Goal: Information Seeking & Learning: Find contact information

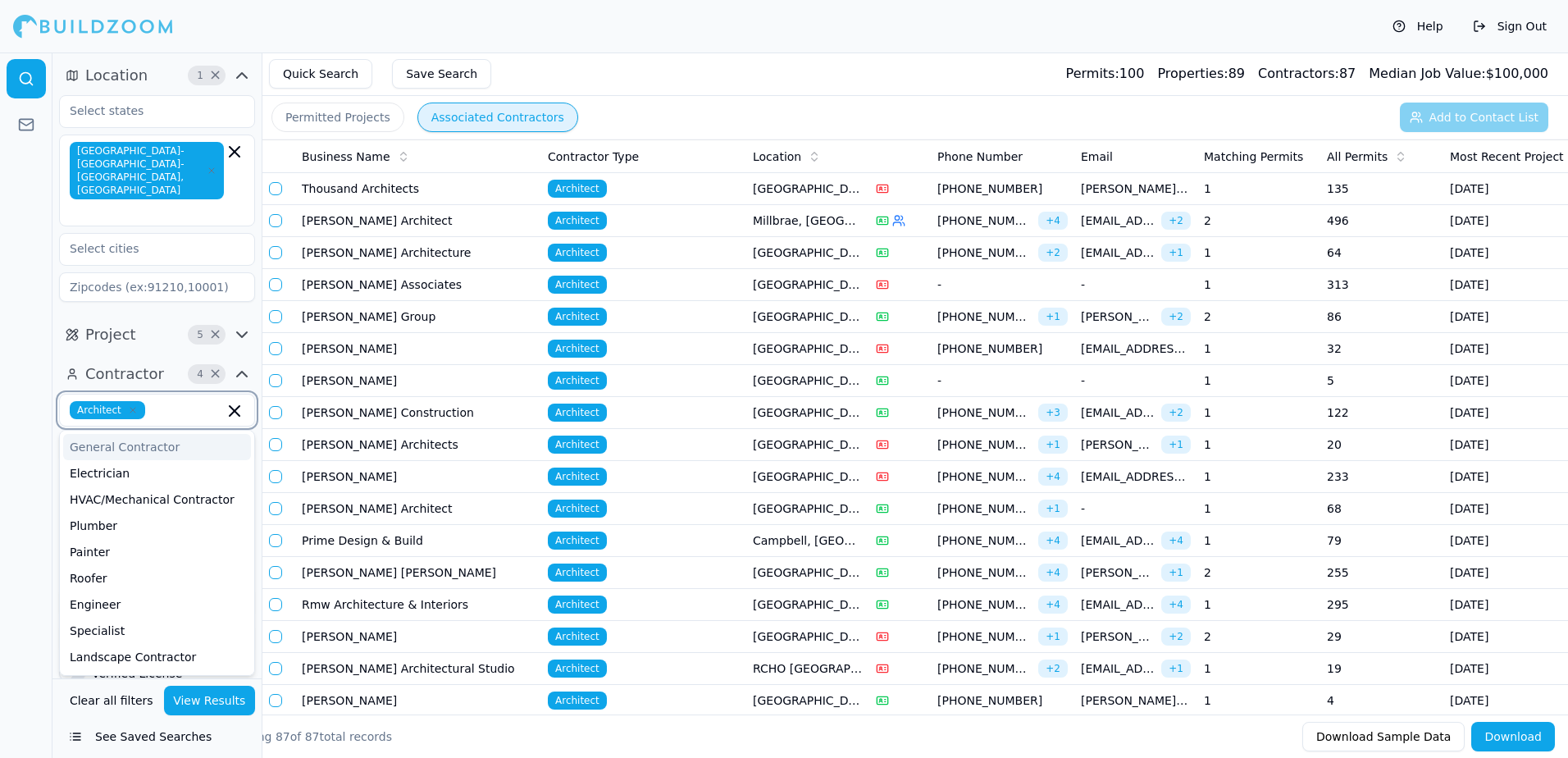
click at [154, 401] on input "text" at bounding box center [188, 409] width 72 height 18
click at [112, 591] on div "Engineer" at bounding box center [157, 604] width 188 height 27
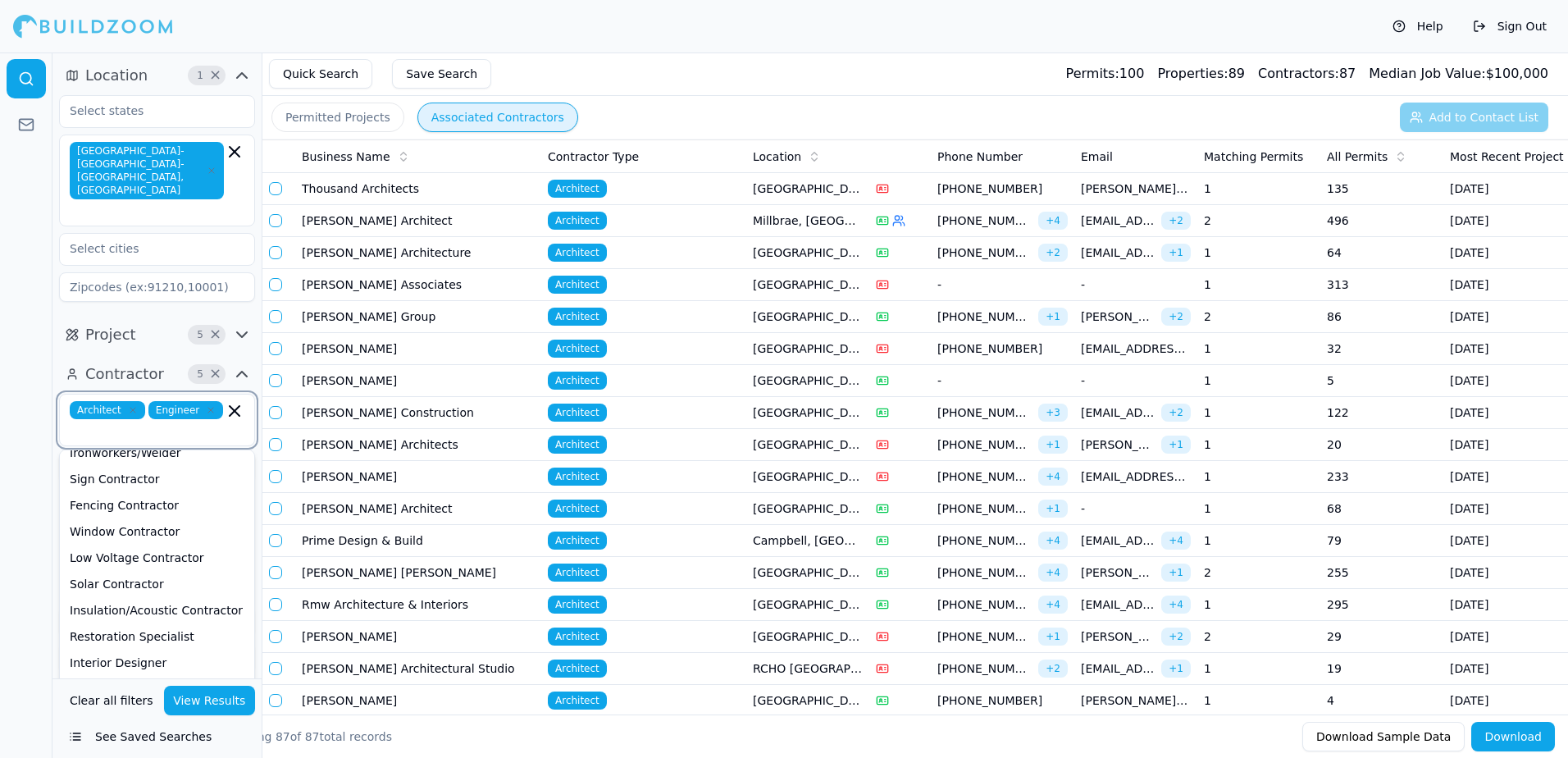
scroll to position [574, 0]
click at [148, 621] on div "Interior Designer" at bounding box center [157, 634] width 188 height 27
click at [141, 665] on div "Building Designer" at bounding box center [157, 678] width 188 height 27
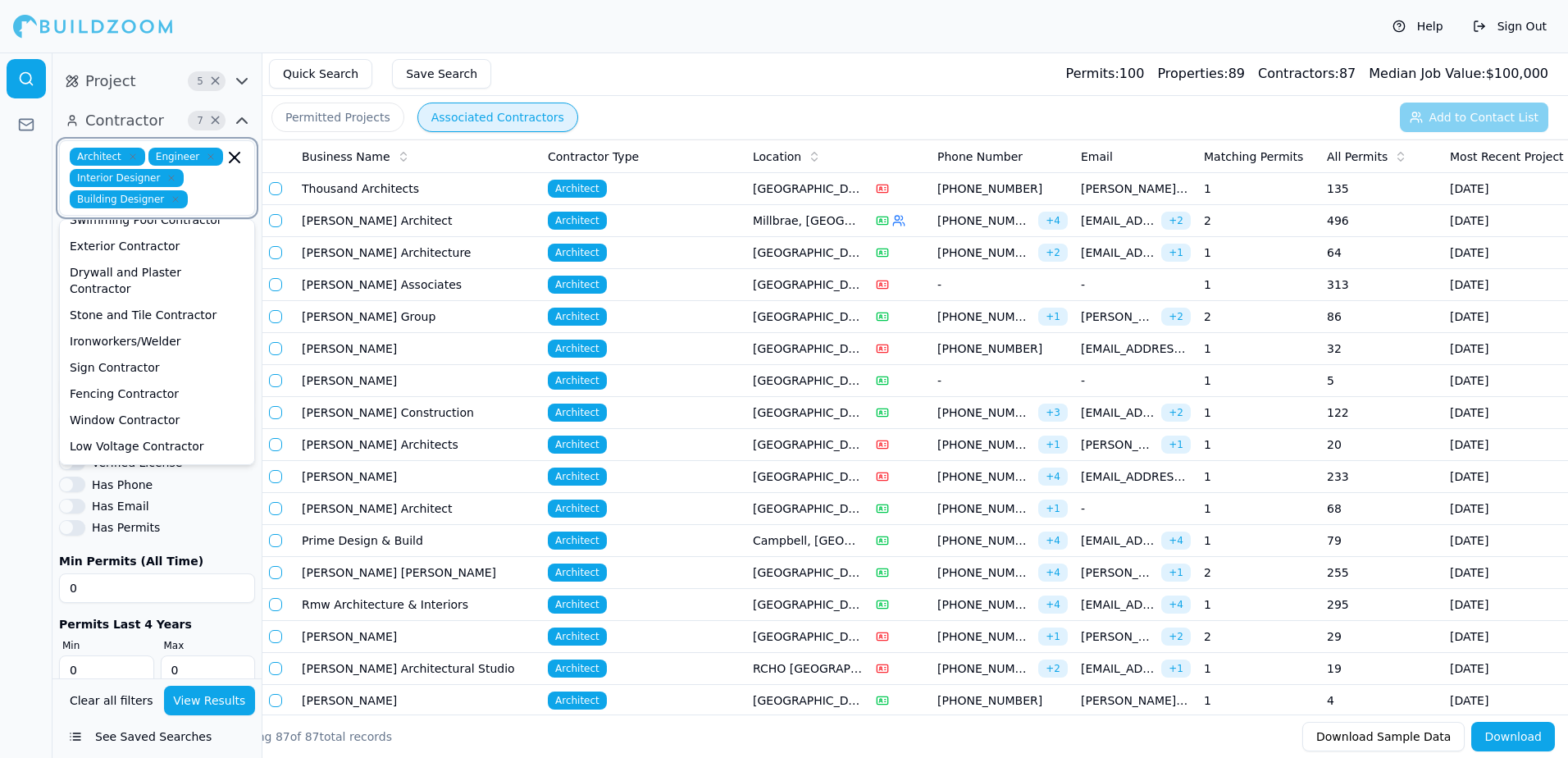
scroll to position [330, 0]
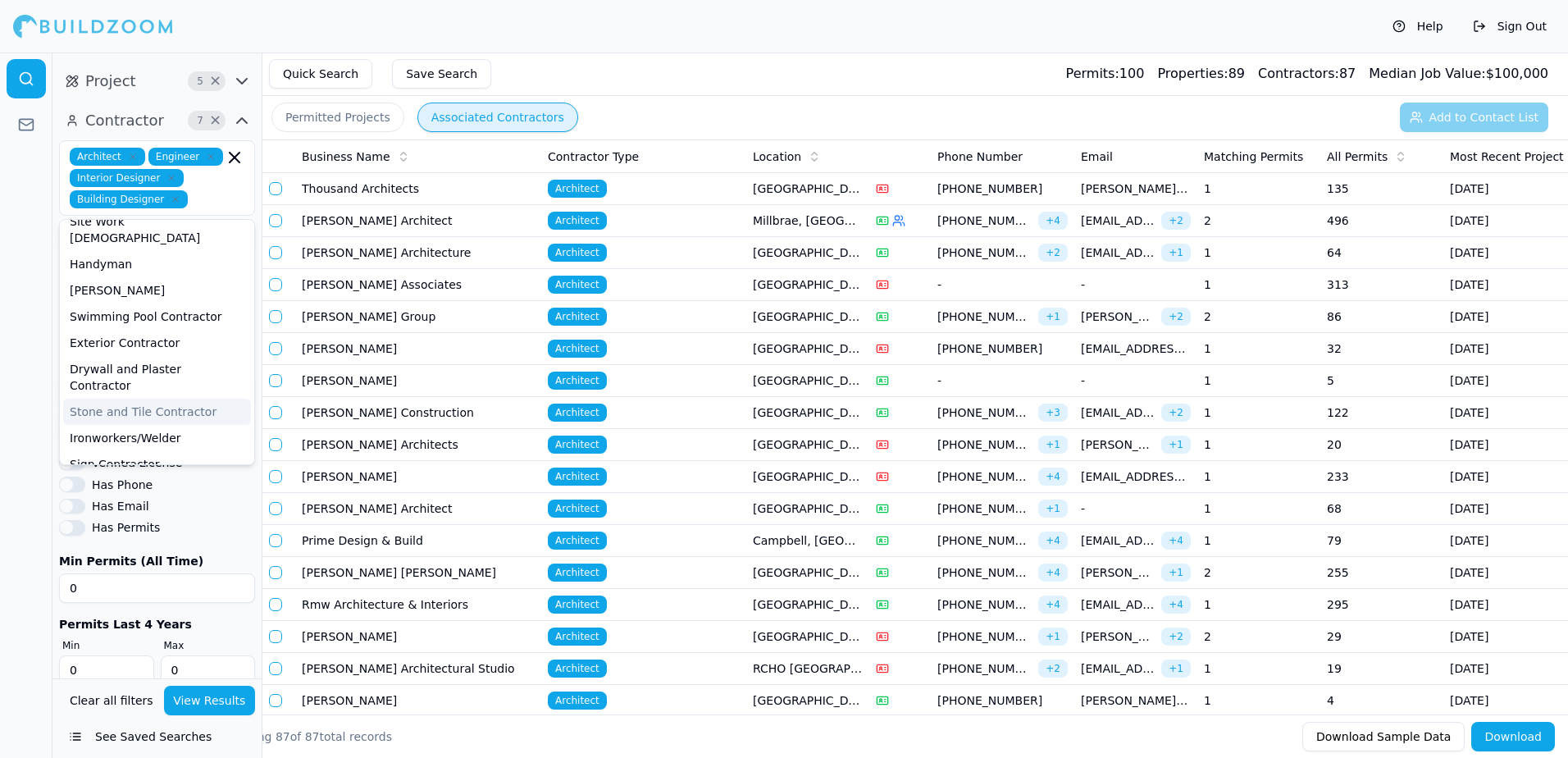
click at [39, 307] on div at bounding box center [26, 405] width 52 height 706
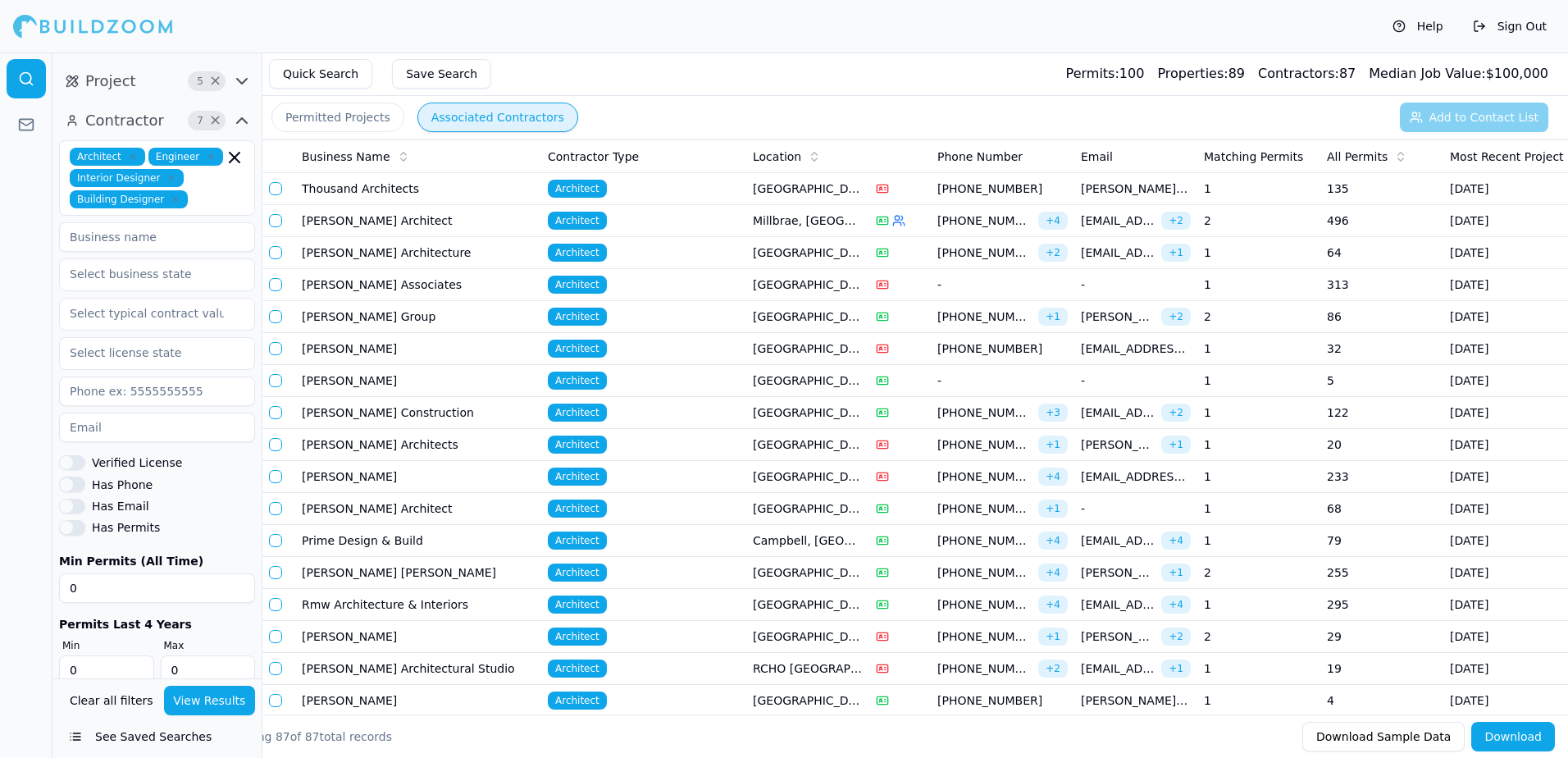
click at [211, 700] on button "View Results" at bounding box center [209, 700] width 92 height 29
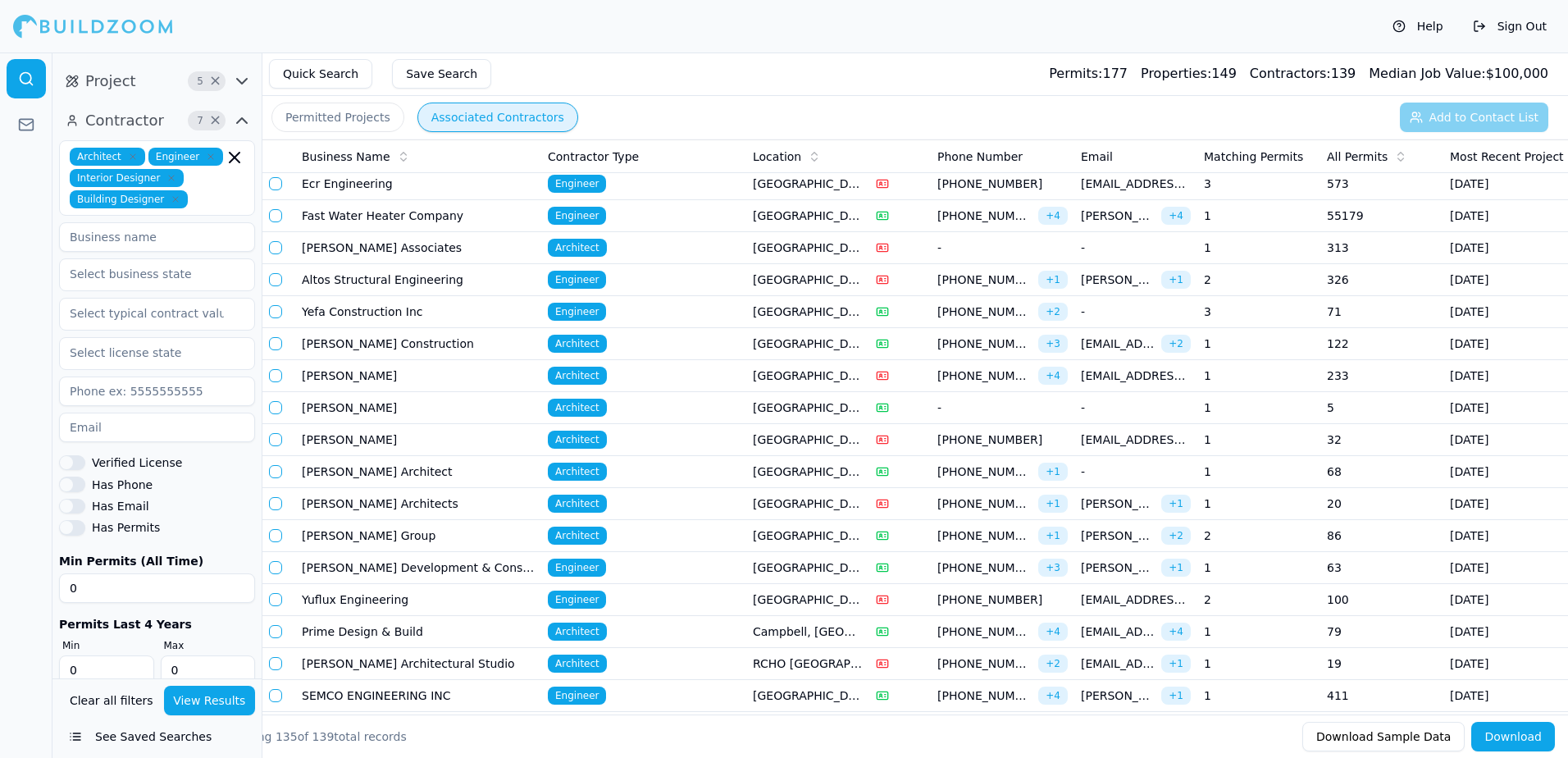
scroll to position [0, 0]
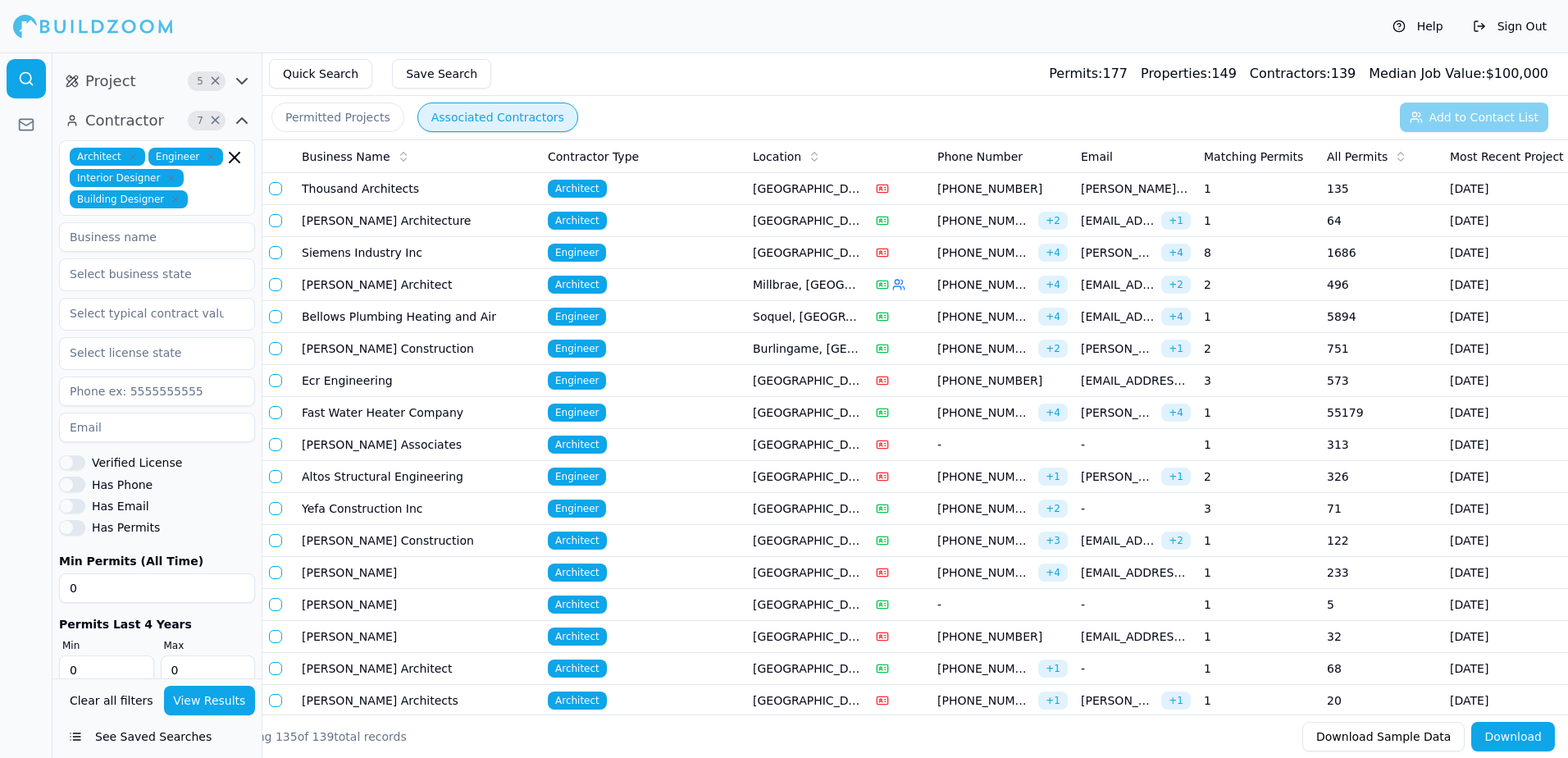
click at [1111, 226] on span "[EMAIL_ADDRESS][DOMAIN_NAME]" at bounding box center [1117, 220] width 74 height 16
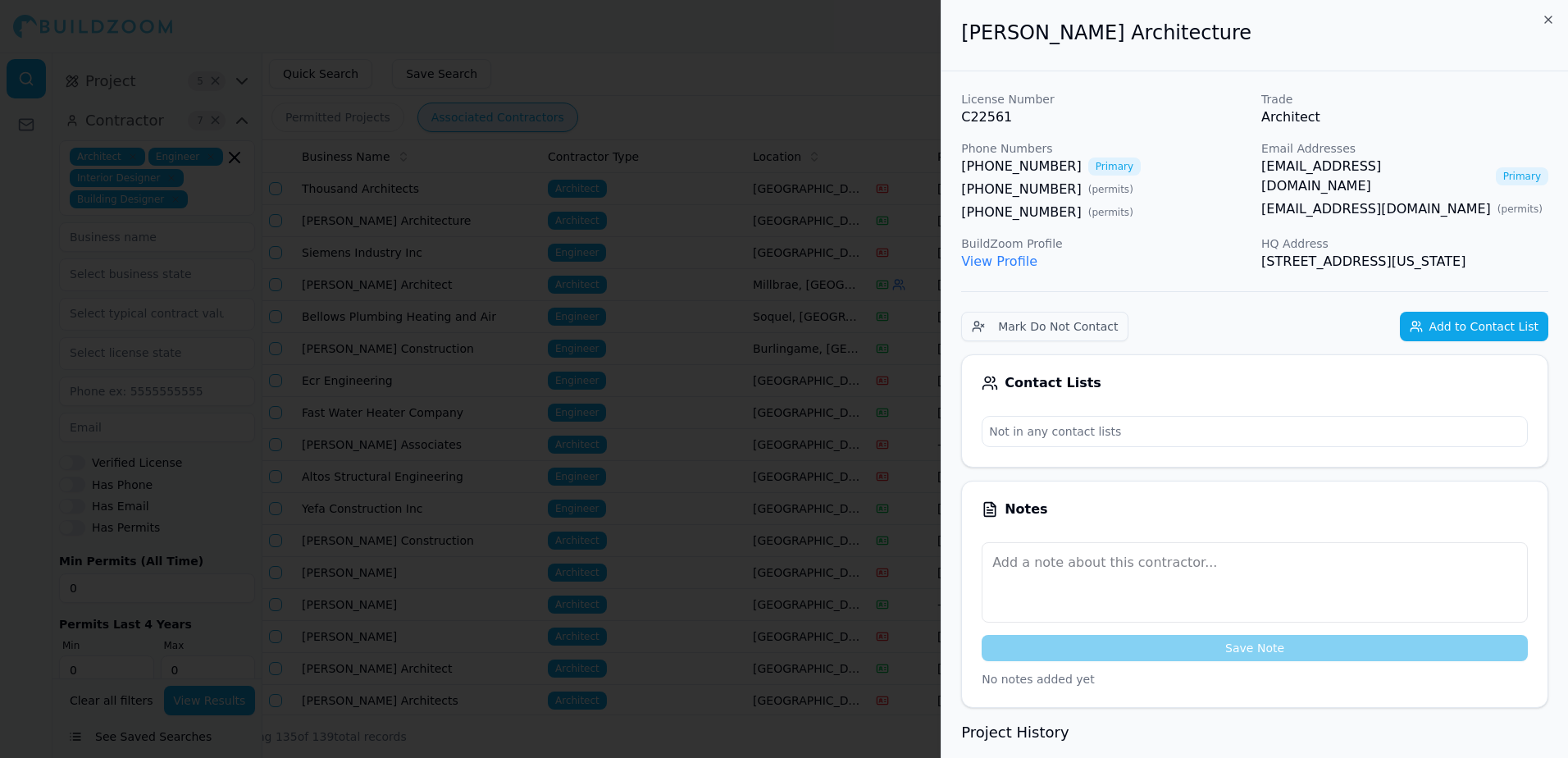
click at [1305, 167] on link "[EMAIL_ADDRESS][DOMAIN_NAME]" at bounding box center [1375, 176] width 228 height 39
click at [675, 68] on div at bounding box center [784, 379] width 1568 height 758
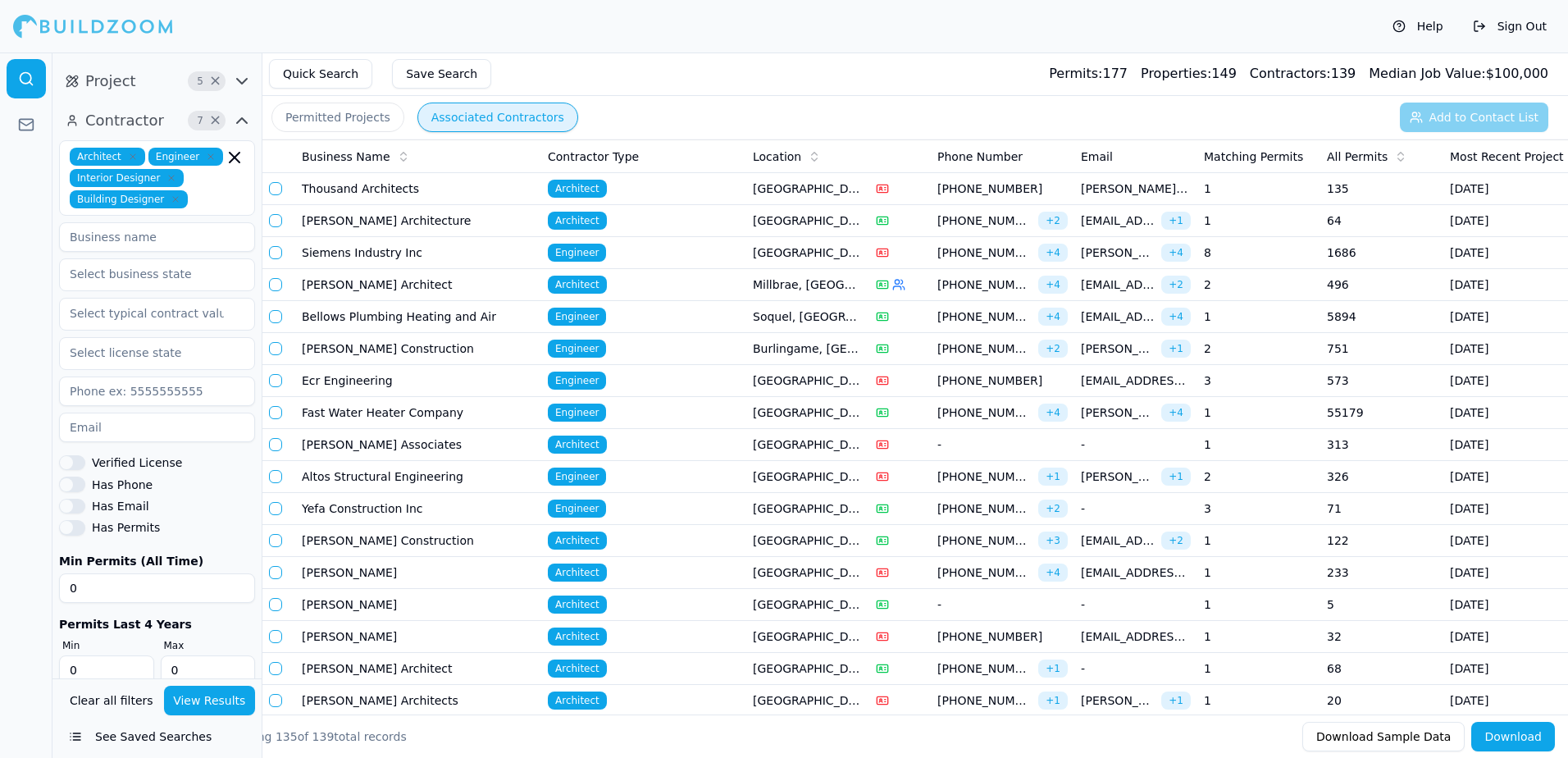
click at [1327, 190] on td "135" at bounding box center [1381, 189] width 123 height 32
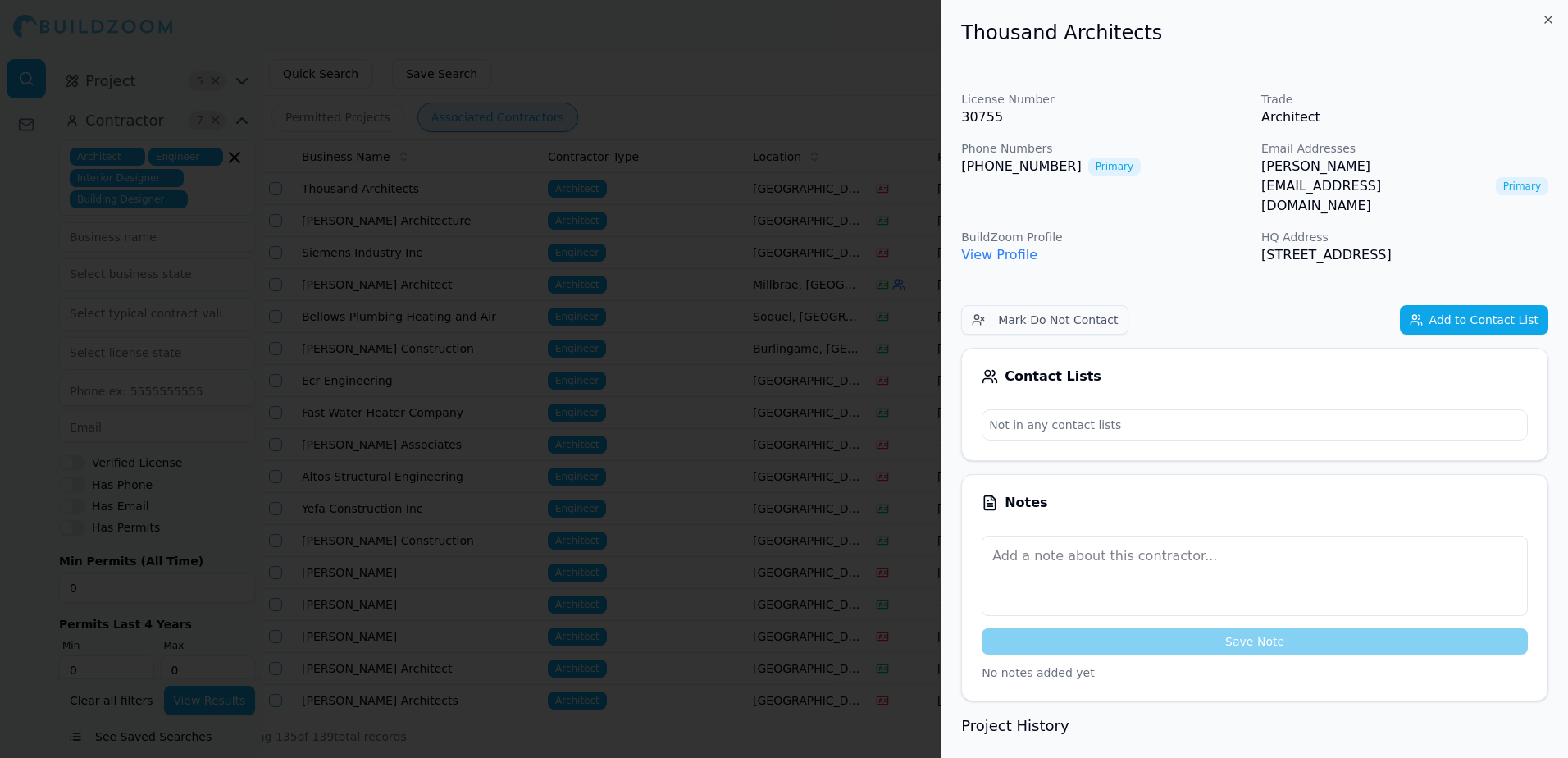
click at [1000, 247] on link "View Profile" at bounding box center [999, 255] width 76 height 15
click at [1317, 164] on link "[PERSON_NAME][EMAIL_ADDRESS][DOMAIN_NAME]" at bounding box center [1375, 185] width 228 height 59
click at [899, 81] on div at bounding box center [784, 379] width 1568 height 758
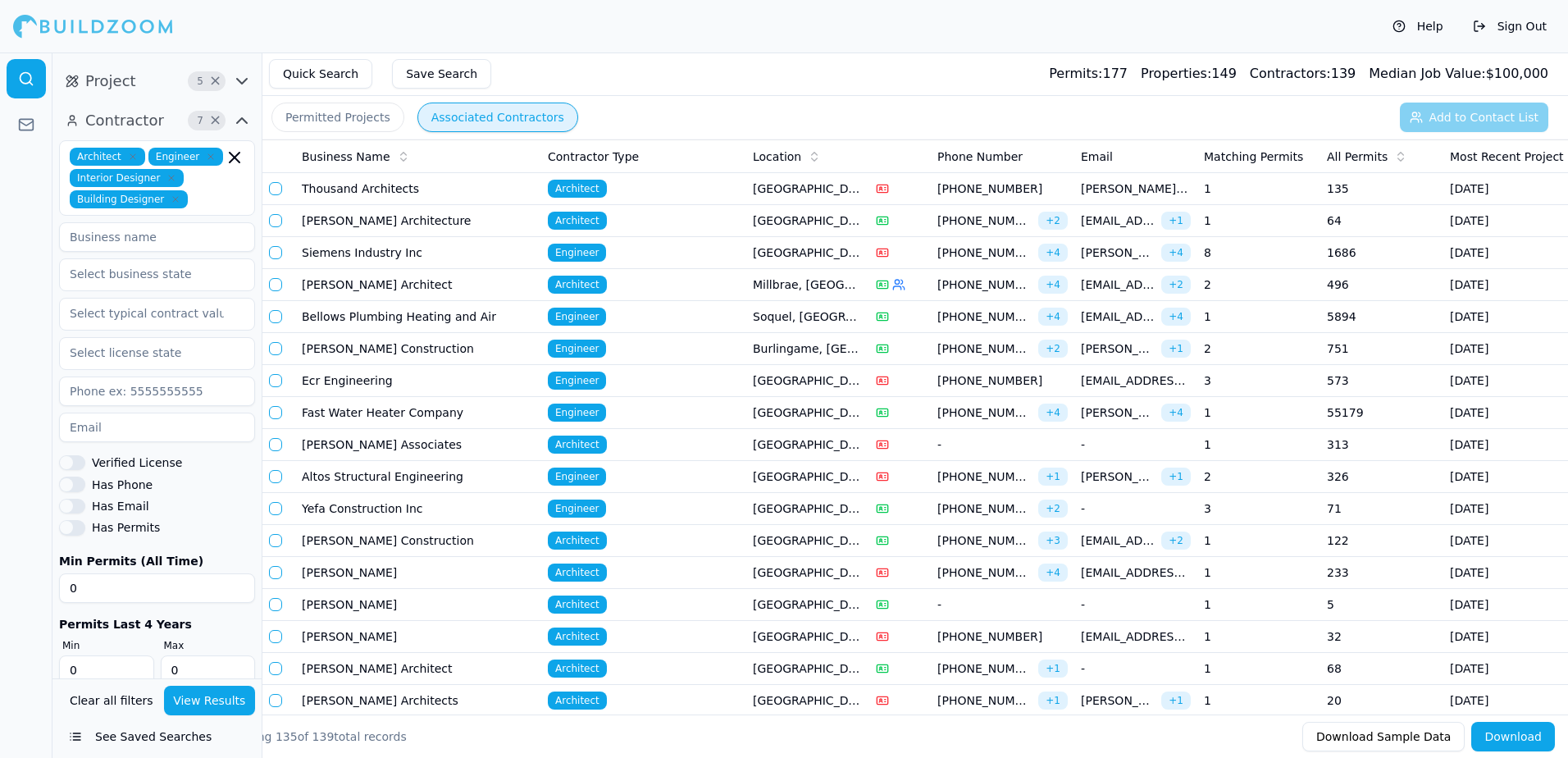
click at [1333, 282] on td "496" at bounding box center [1381, 284] width 123 height 32
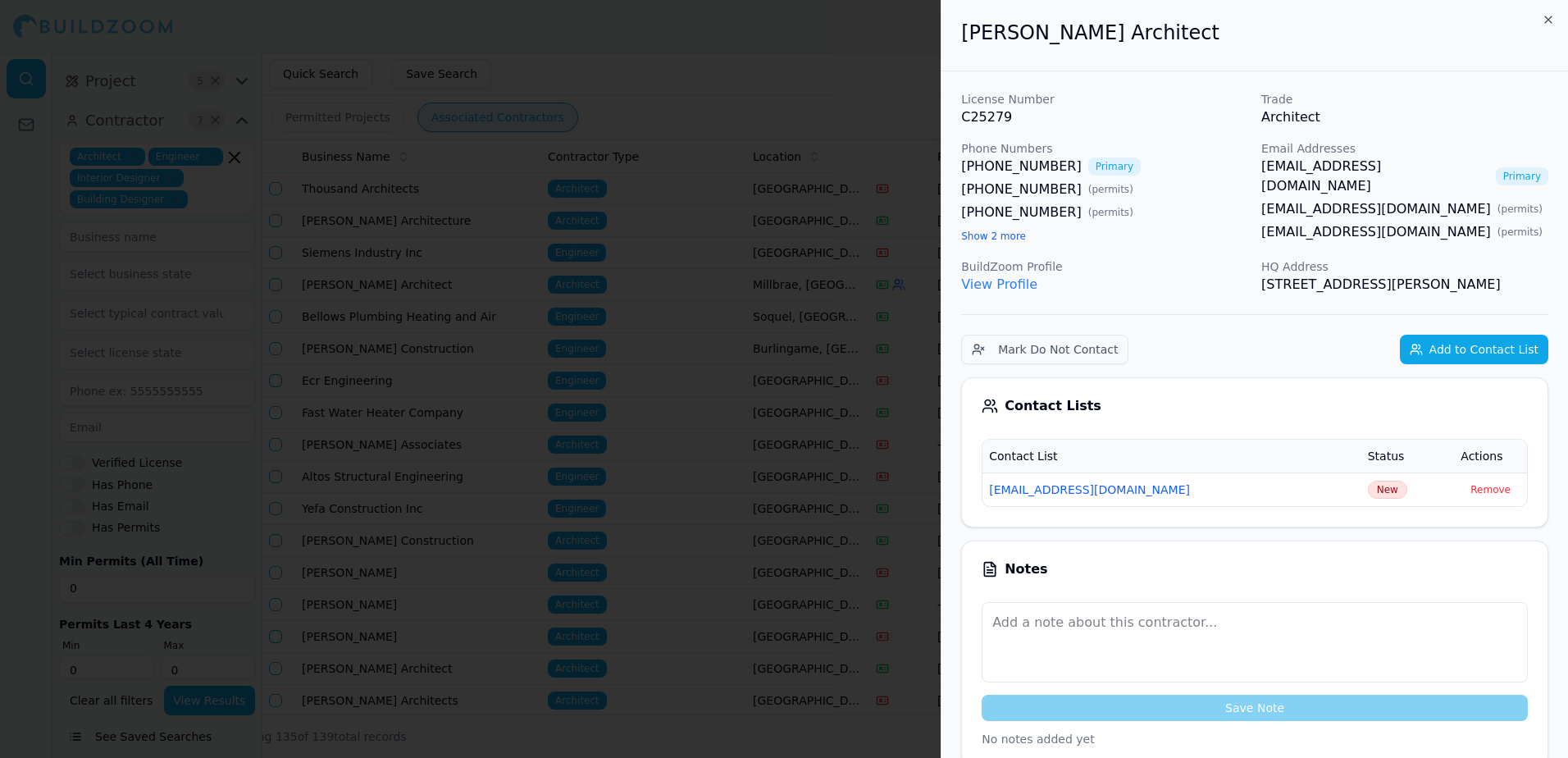
click at [880, 40] on div at bounding box center [784, 379] width 1568 height 758
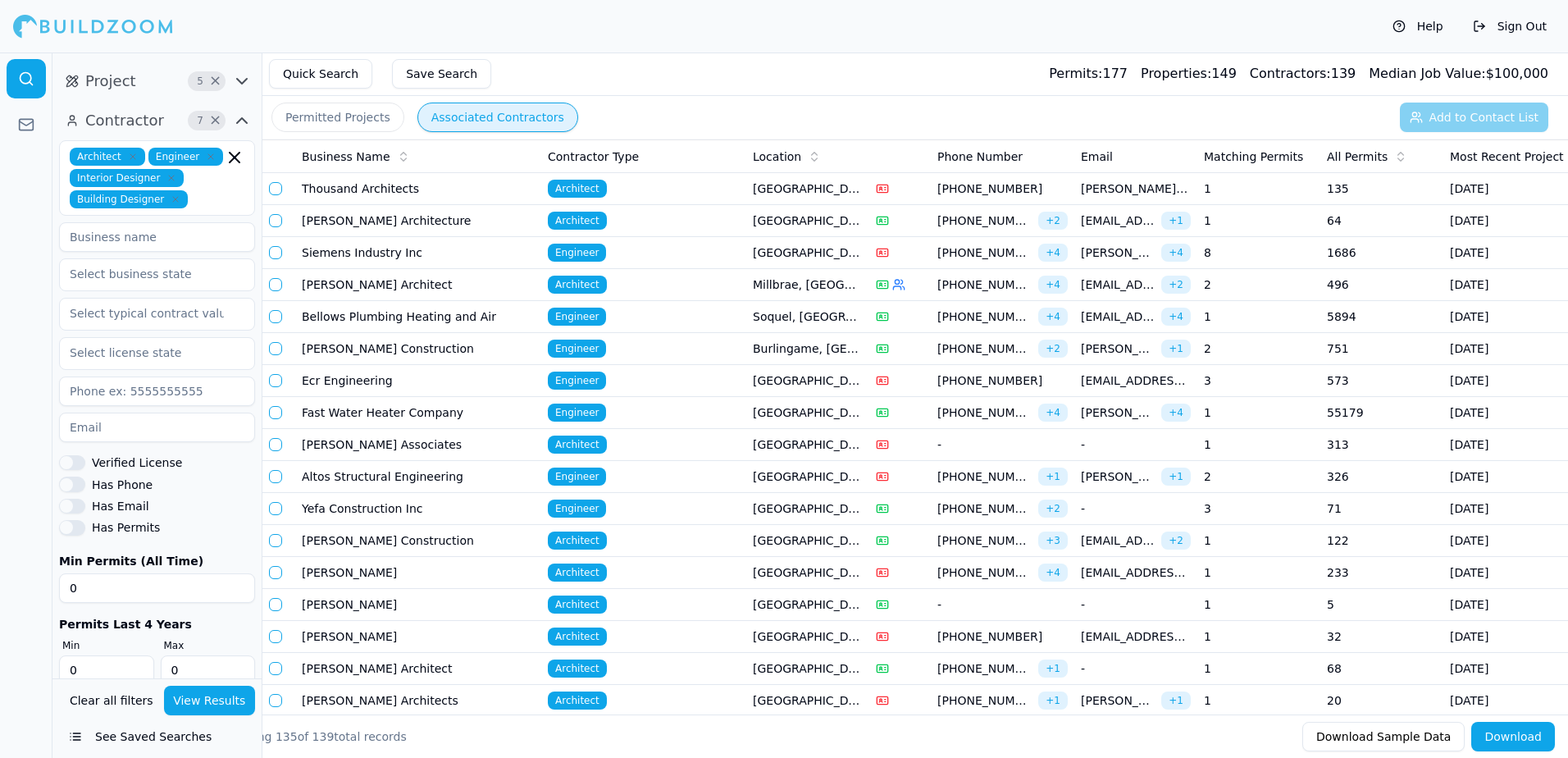
click at [1334, 284] on td "496" at bounding box center [1381, 284] width 123 height 32
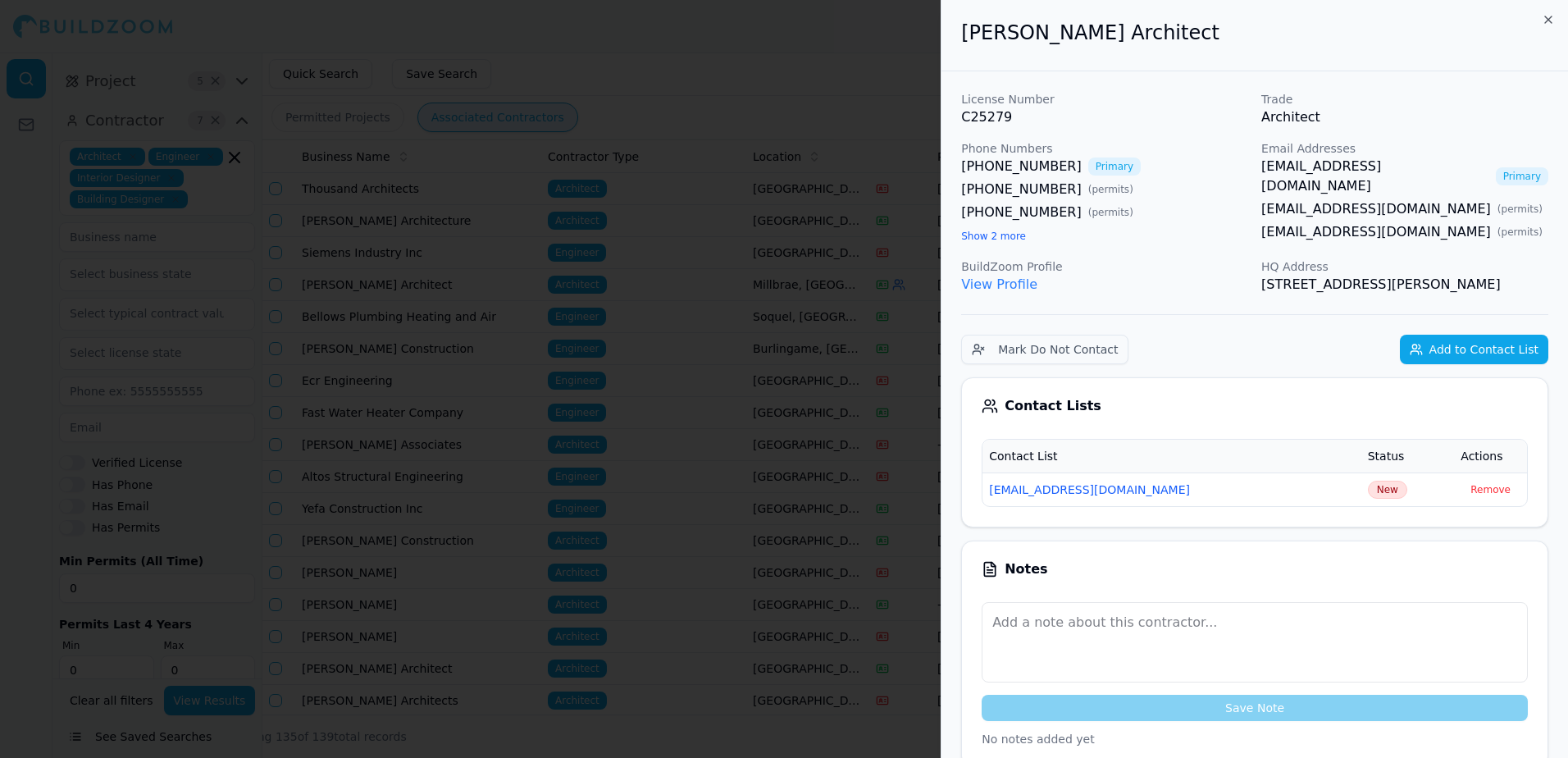
click at [1165, 94] on p "License Number" at bounding box center [1105, 99] width 287 height 16
click at [866, 75] on div at bounding box center [784, 379] width 1568 height 758
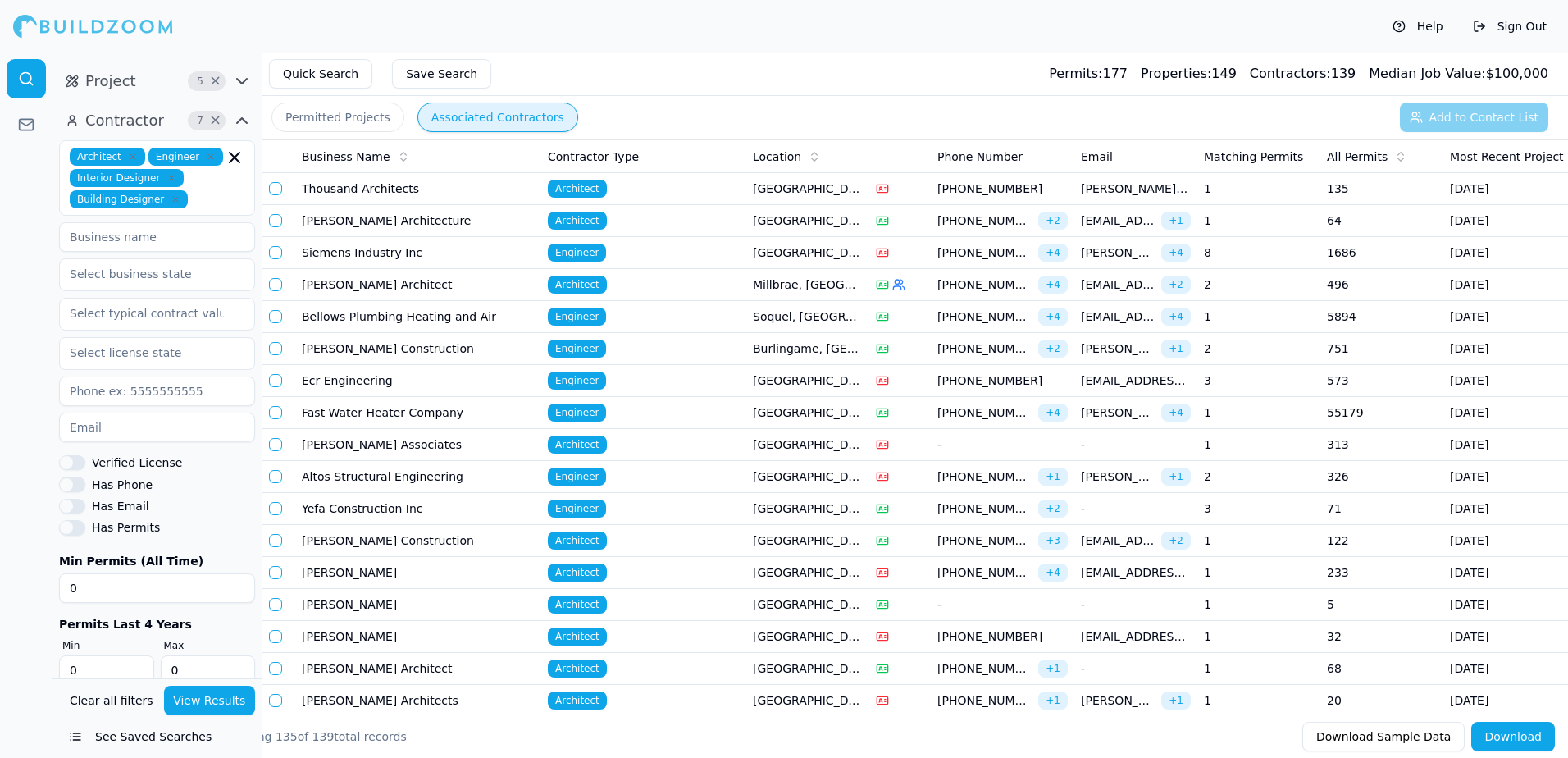
click at [1326, 345] on td "751" at bounding box center [1381, 349] width 123 height 32
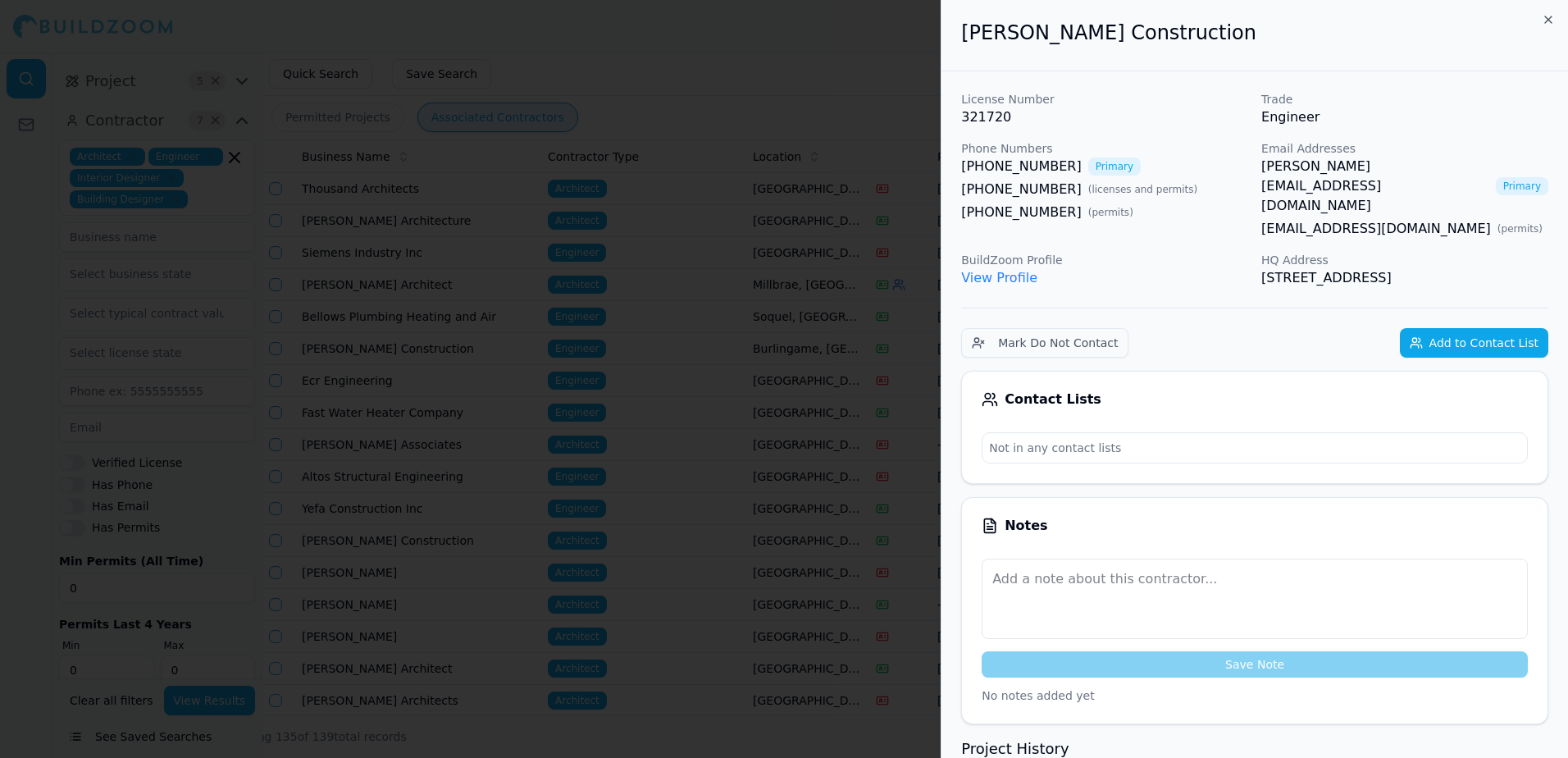
click at [976, 270] on link "View Profile" at bounding box center [999, 277] width 76 height 15
click at [893, 96] on div at bounding box center [784, 379] width 1568 height 758
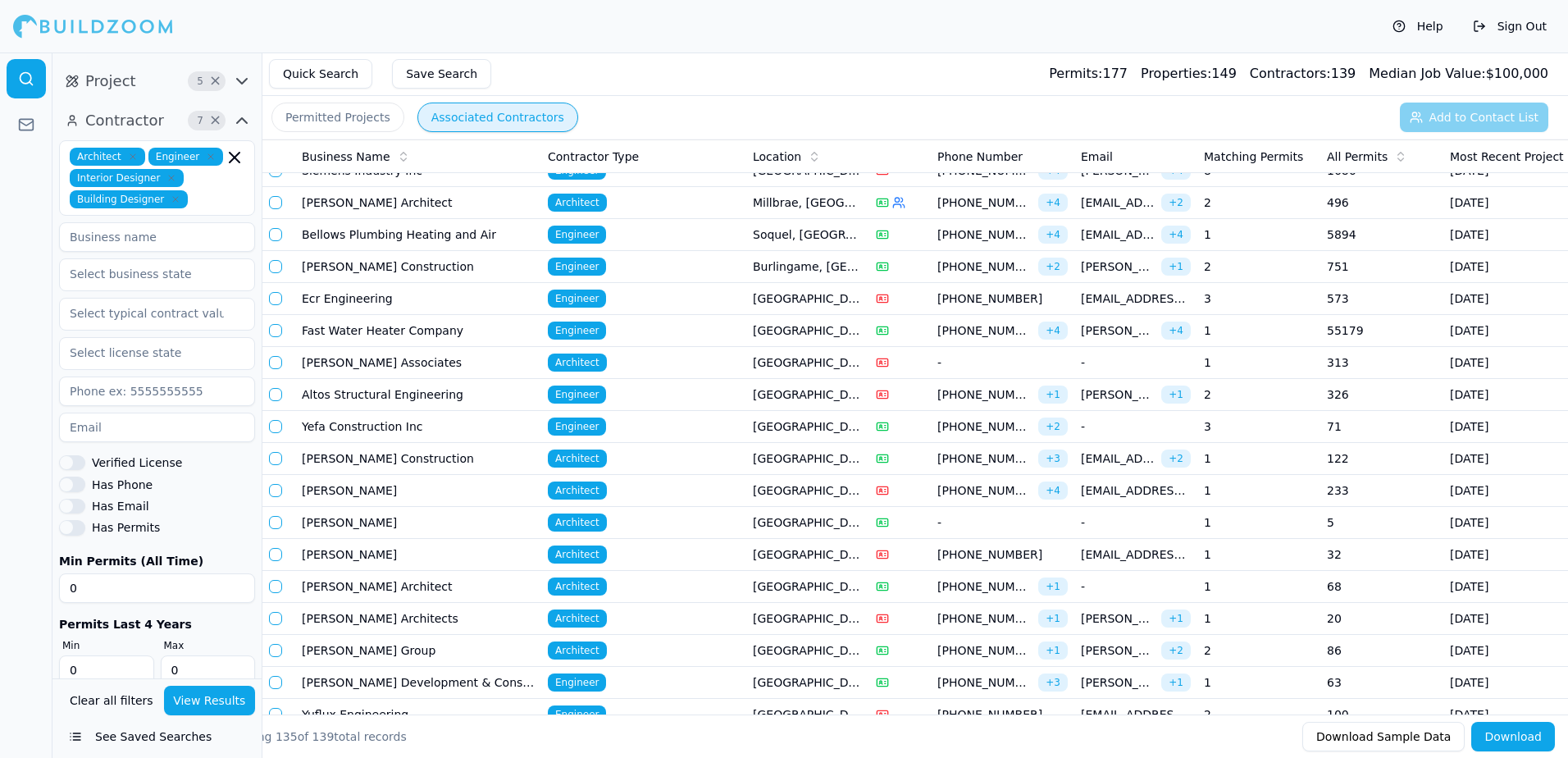
scroll to position [164, 0]
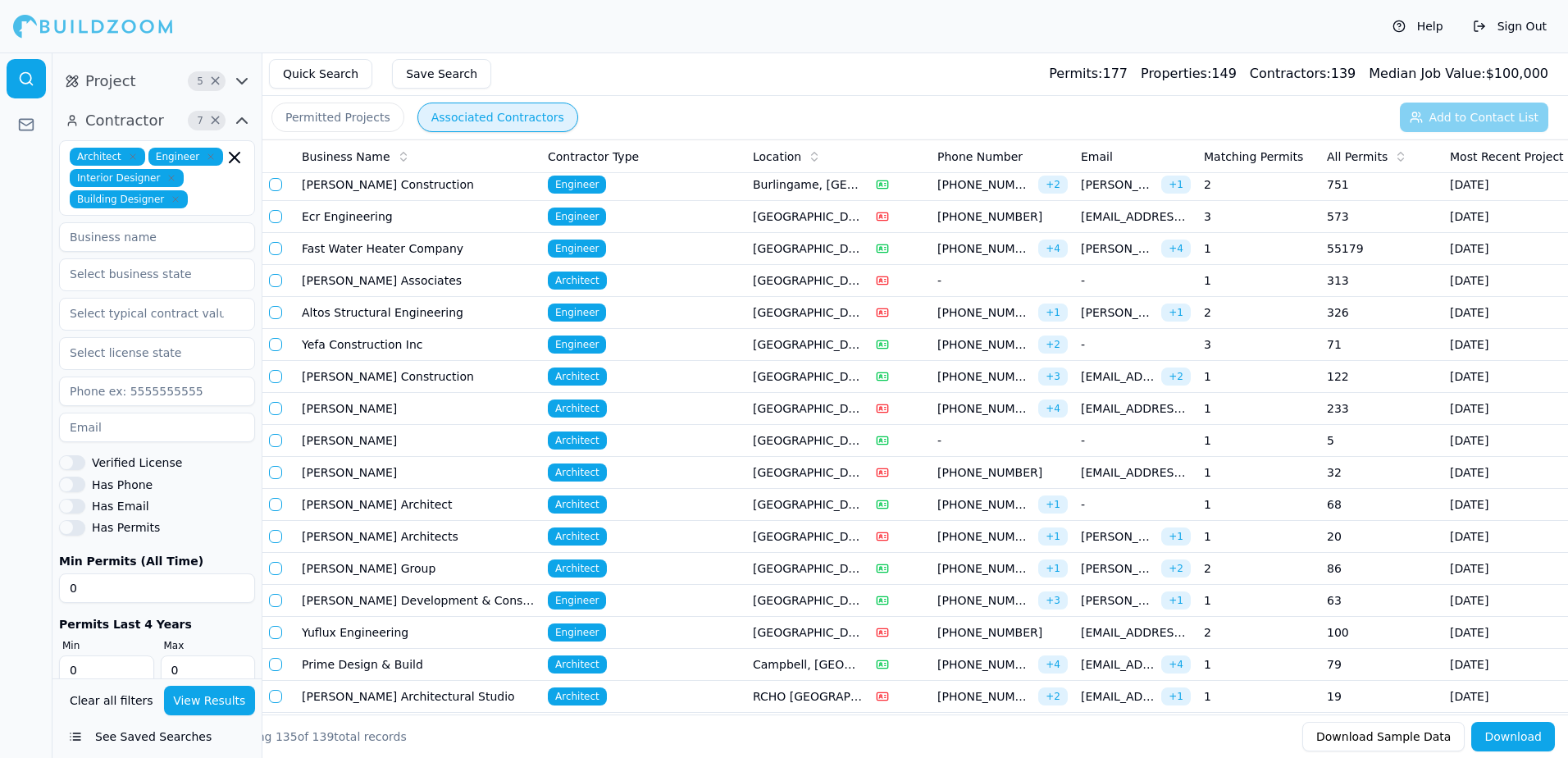
click at [1135, 597] on span "[PERSON_NAME][EMAIL_ADDRESS][DOMAIN_NAME]" at bounding box center [1117, 600] width 74 height 16
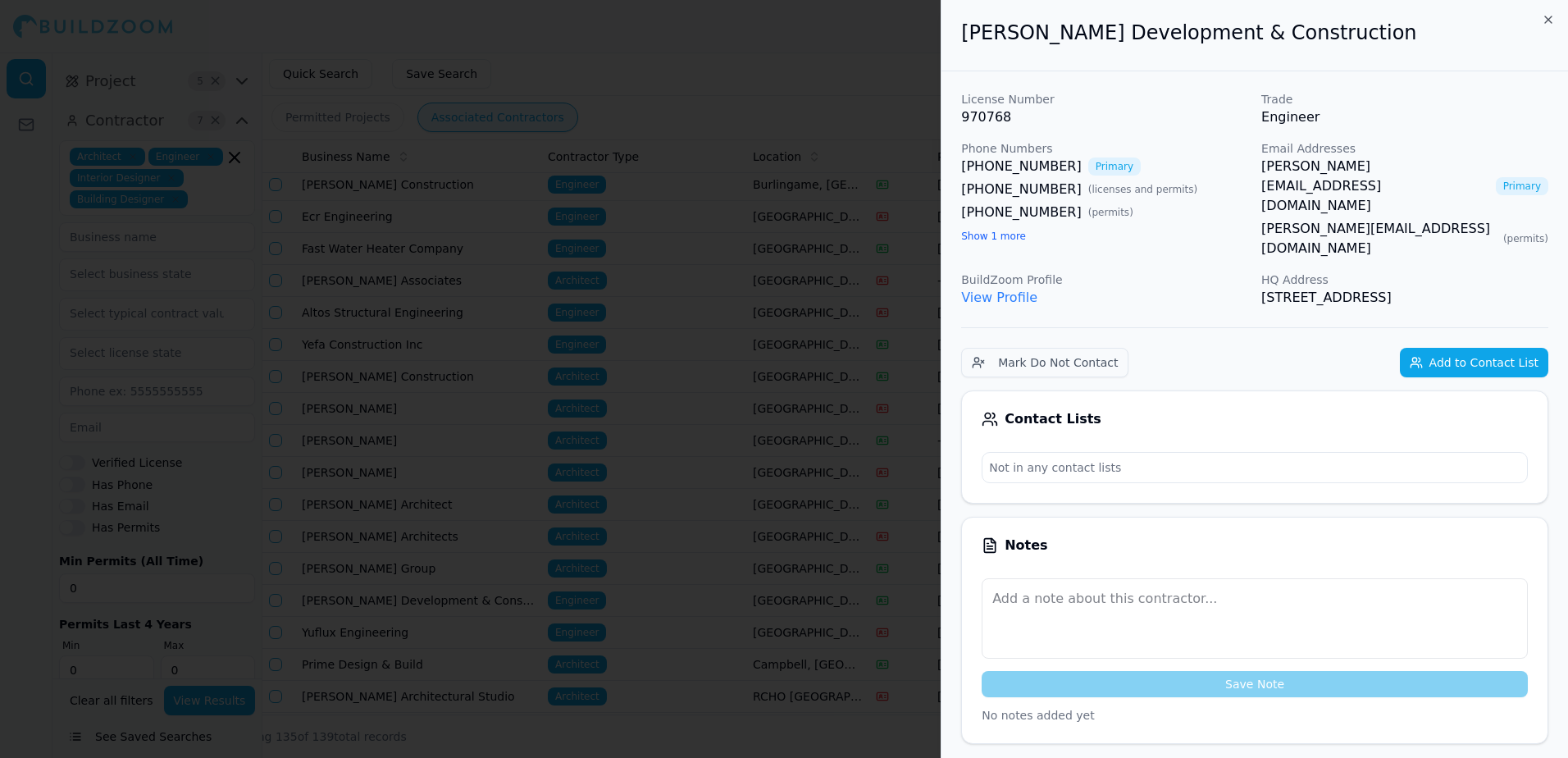
click at [897, 48] on div at bounding box center [784, 379] width 1568 height 758
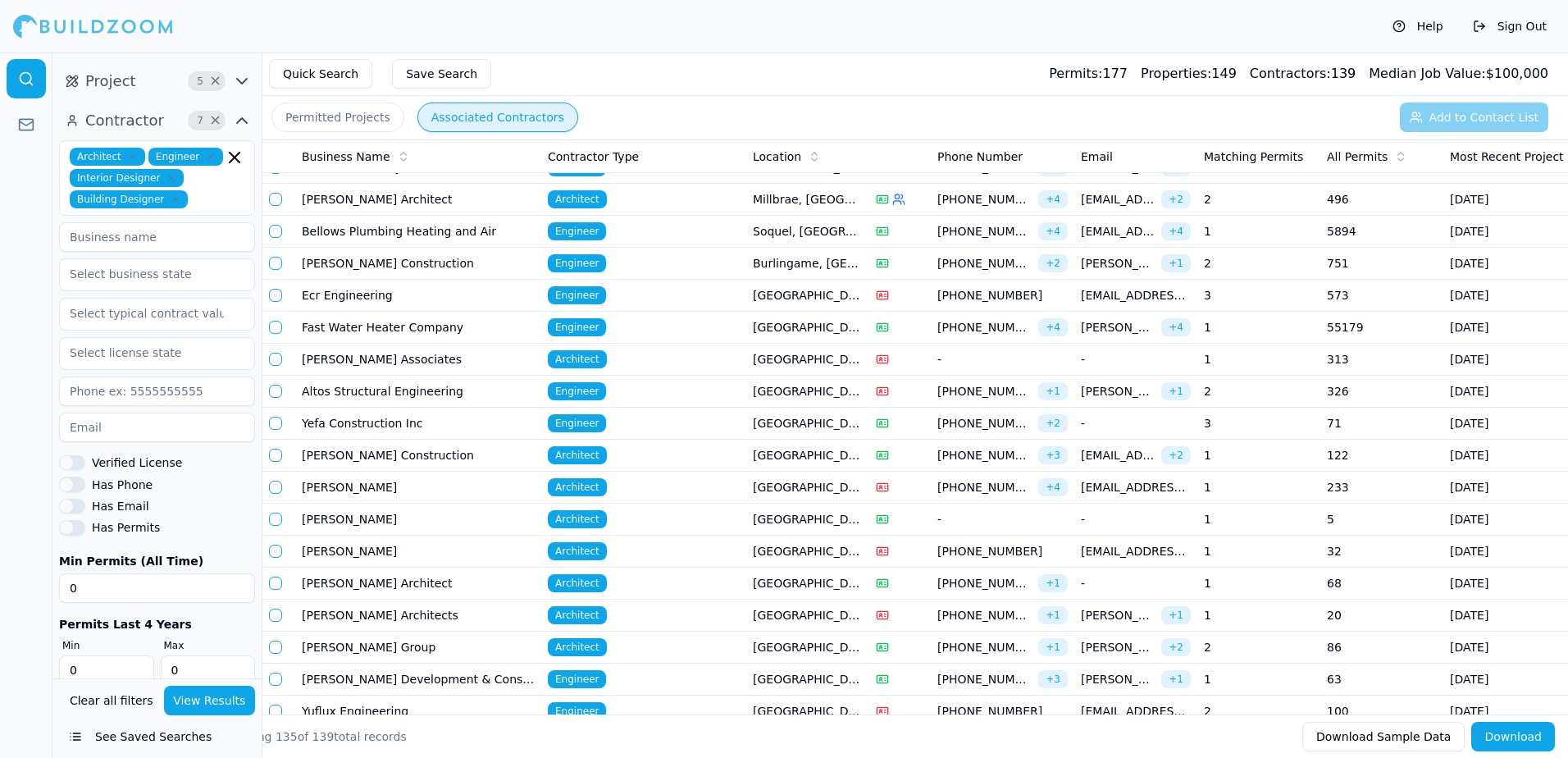
scroll to position [0, 0]
